Goal: Task Accomplishment & Management: Manage account settings

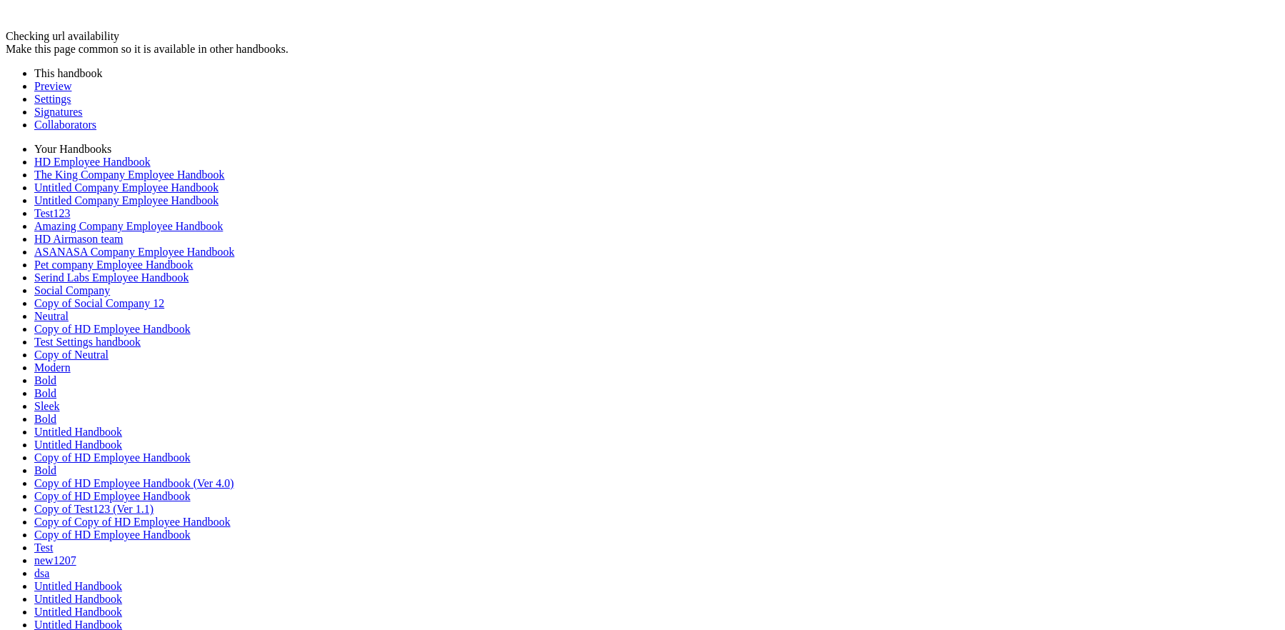
drag, startPoint x: 173, startPoint y: 181, endPoint x: 202, endPoint y: 181, distance: 29.3
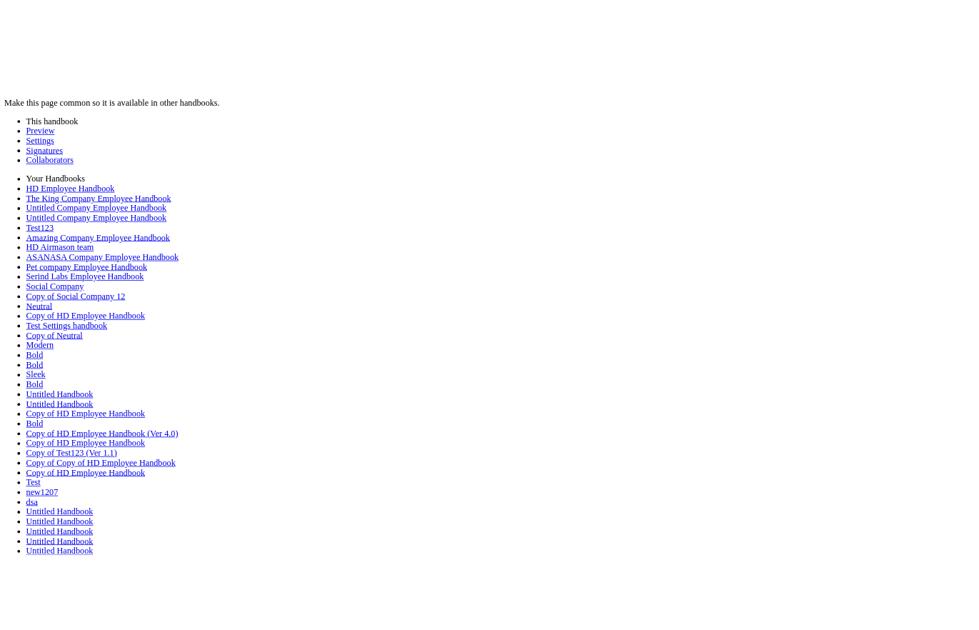
scroll to position [810, 0]
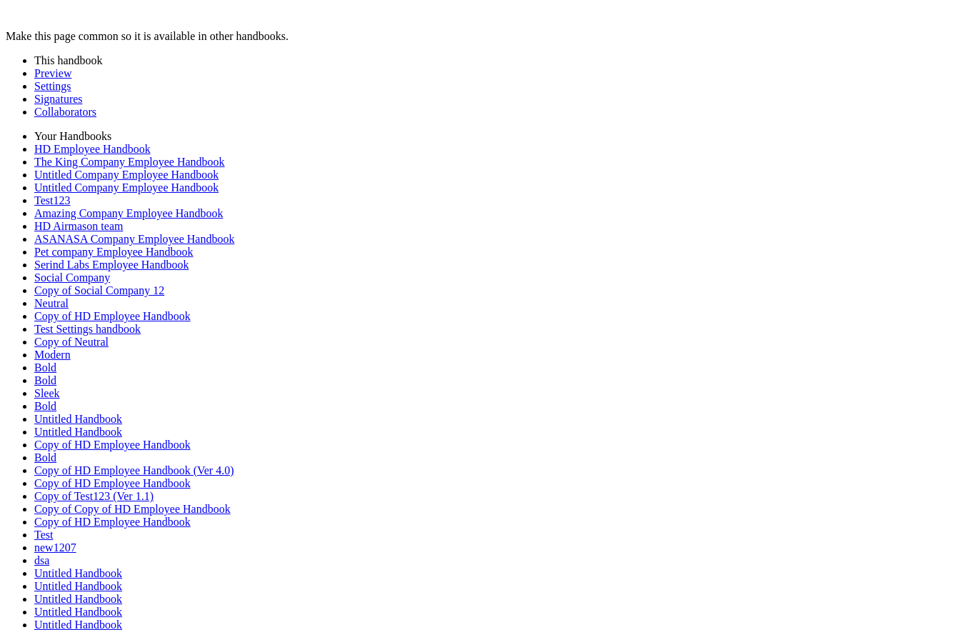
scroll to position [1300, 0]
